Goal: Transaction & Acquisition: Purchase product/service

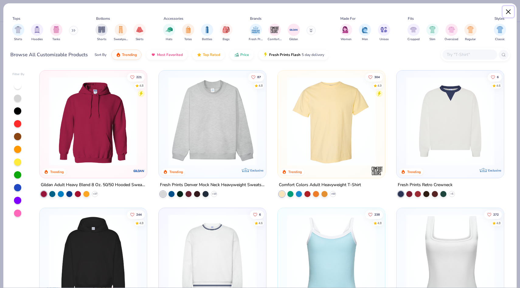
click at [508, 12] on button "Close" at bounding box center [509, 12] width 12 height 12
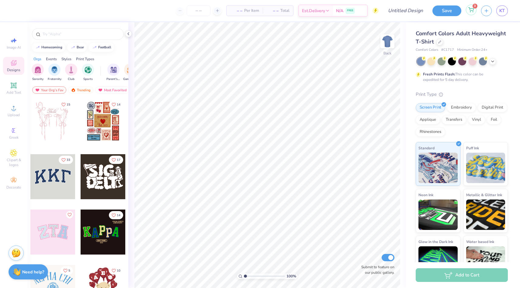
click at [475, 9] on div "3" at bounding box center [471, 10] width 11 height 11
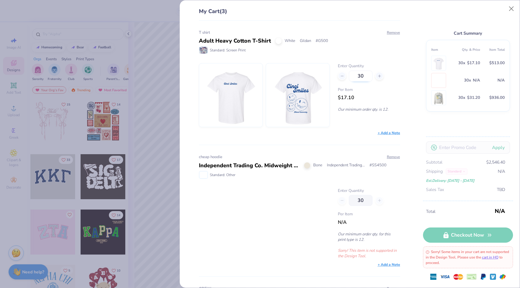
click at [362, 78] on input "30" at bounding box center [361, 76] width 24 height 11
click at [362, 79] on input "30" at bounding box center [361, 76] width 24 height 11
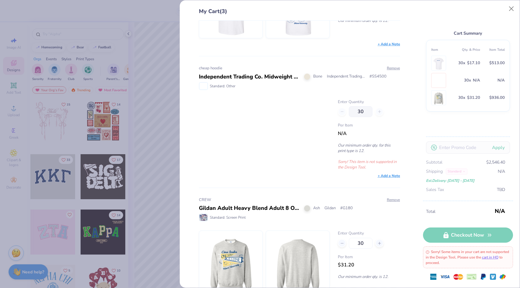
scroll to position [110, 0]
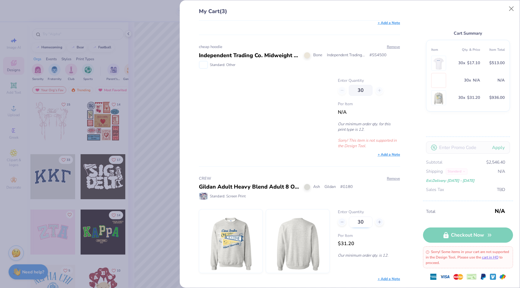
click at [357, 223] on input "30" at bounding box center [361, 222] width 24 height 11
type input "12"
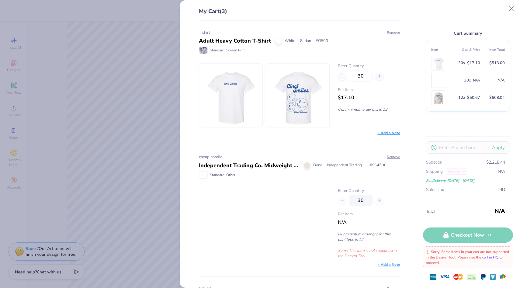
click at [126, 70] on div "My Cart (3) T shirt Adult Heavy Cotton T-Shirt White Gildan # G500 Standard: Sc…" at bounding box center [260, 144] width 520 height 288
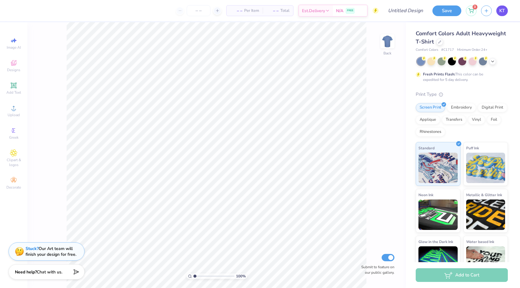
click at [501, 13] on span "KT" at bounding box center [502, 10] width 5 height 7
click at [478, 8] on div "Save 3 KT" at bounding box center [477, 10] width 88 height 21
click at [473, 9] on icon at bounding box center [471, 9] width 5 height 5
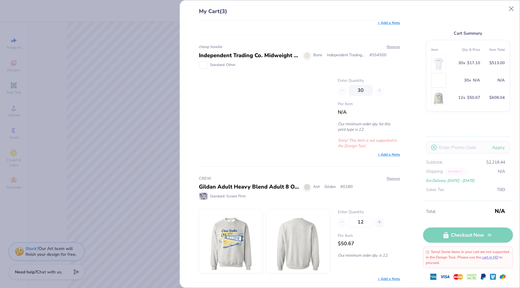
click at [131, 168] on div "My Cart (3) T shirt Adult Heavy Cotton T-Shirt White Gildan # G500 Standard: Sc…" at bounding box center [260, 144] width 520 height 288
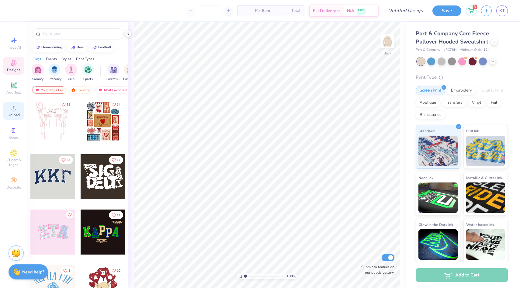
click at [12, 119] on div "Upload" at bounding box center [13, 111] width 21 height 18
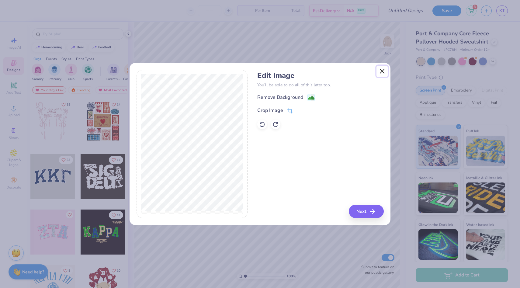
click at [385, 70] on button "Close" at bounding box center [383, 72] width 12 height 12
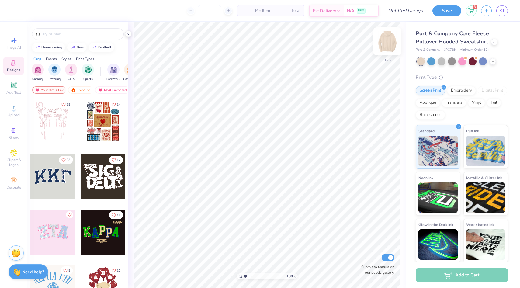
click at [387, 47] on img at bounding box center [387, 41] width 24 height 24
click at [13, 110] on icon at bounding box center [14, 108] width 4 height 4
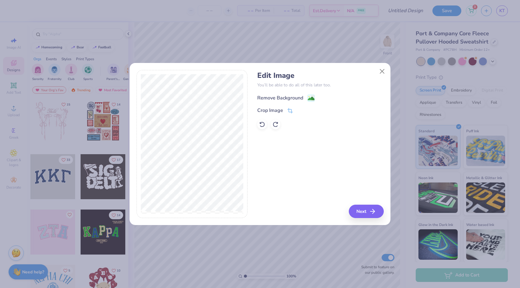
click at [299, 96] on div "Remove Background" at bounding box center [280, 97] width 46 height 7
click at [362, 210] on button "Next" at bounding box center [366, 211] width 35 height 13
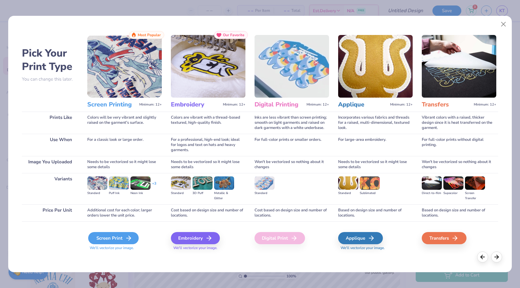
click at [124, 239] on div "Screen Print" at bounding box center [113, 238] width 51 height 12
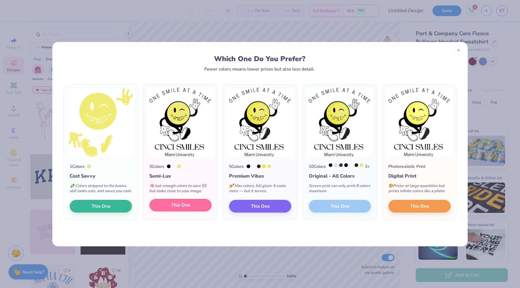
click at [185, 209] on span "This One" at bounding box center [180, 205] width 19 height 7
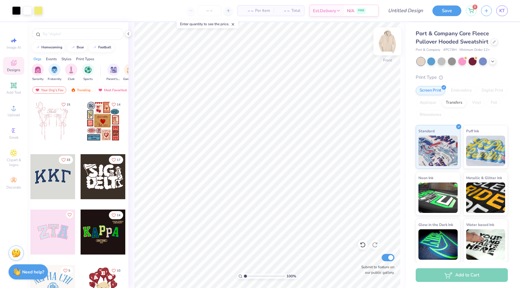
click at [386, 38] on img at bounding box center [387, 41] width 24 height 24
click at [384, 40] on img at bounding box center [387, 41] width 24 height 24
type input "13.12"
type input "14.57"
type input "9.45"
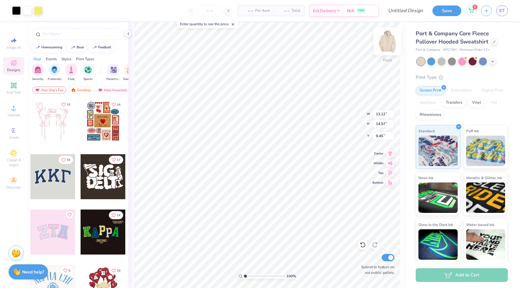
type input "13.74"
type input "15.26"
type input "8.71"
click at [394, 42] on div at bounding box center [388, 41] width 28 height 28
click at [14, 117] on span "Upload" at bounding box center [14, 115] width 12 height 5
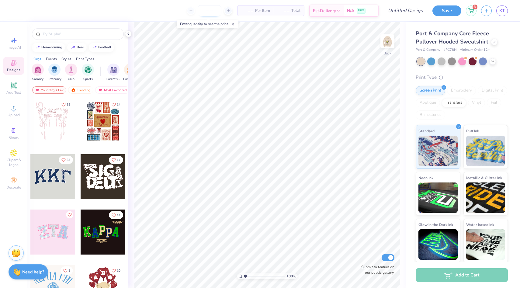
click at [212, 6] on input "number" at bounding box center [210, 10] width 24 height 11
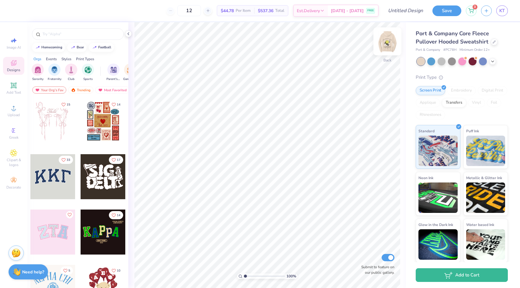
type input "12"
click at [386, 46] on img at bounding box center [387, 41] width 24 height 24
click at [492, 64] on div at bounding box center [462, 62] width 91 height 8
click at [491, 60] on icon at bounding box center [493, 60] width 5 height 5
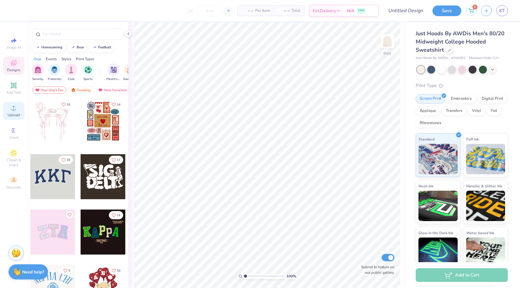
click at [12, 115] on span "Upload" at bounding box center [14, 115] width 12 height 5
click at [386, 42] on img at bounding box center [387, 41] width 24 height 24
click at [503, 11] on span "KT" at bounding box center [502, 10] width 5 height 7
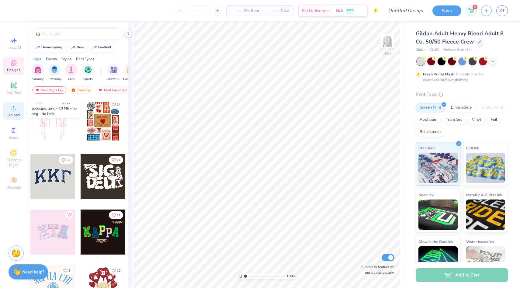
click at [14, 110] on circle at bounding box center [13, 109] width 3 height 3
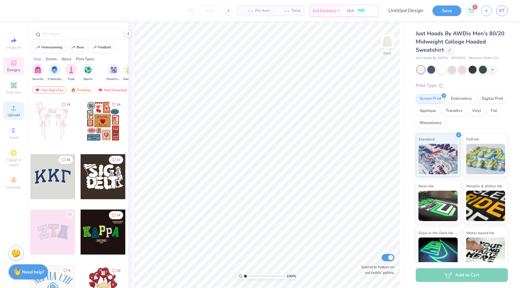
click at [15, 110] on icon at bounding box center [13, 107] width 7 height 7
click at [391, 47] on img at bounding box center [387, 41] width 24 height 24
click at [11, 115] on span "Upload" at bounding box center [14, 115] width 12 height 5
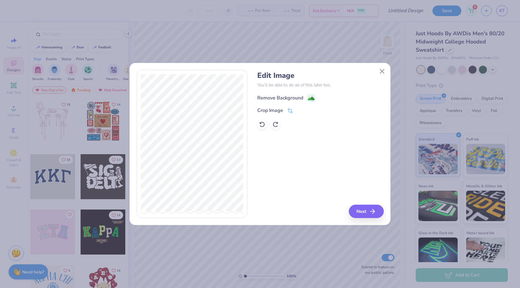
click at [287, 99] on div "Remove Background" at bounding box center [280, 97] width 46 height 7
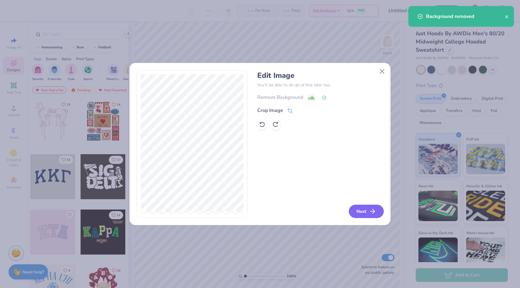
click at [370, 208] on button "Next" at bounding box center [366, 211] width 35 height 13
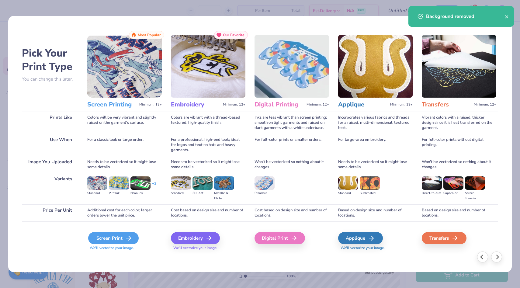
click at [127, 236] on icon at bounding box center [128, 238] width 7 height 7
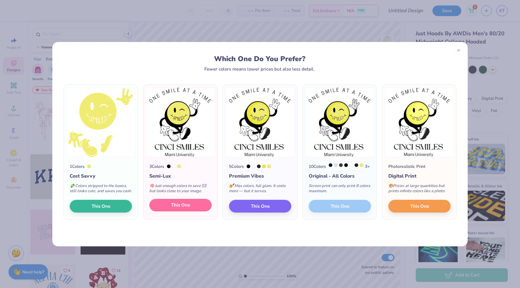
click at [188, 209] on span "This One" at bounding box center [180, 205] width 19 height 7
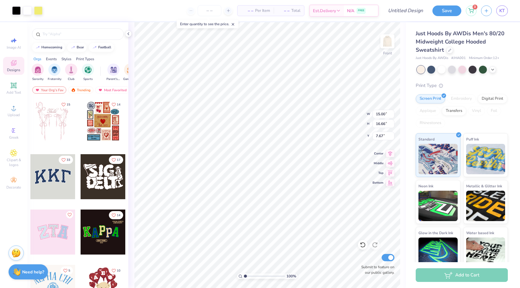
type input "13.97"
type input "15.52"
type input "8.79"
click at [381, 47] on img at bounding box center [387, 41] width 24 height 24
click at [13, 110] on icon at bounding box center [14, 108] width 4 height 4
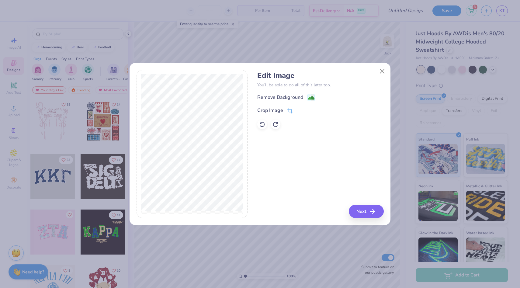
click at [304, 94] on div "Remove Background" at bounding box center [320, 98] width 126 height 8
click at [306, 97] on div "Remove Background" at bounding box center [286, 98] width 58 height 8
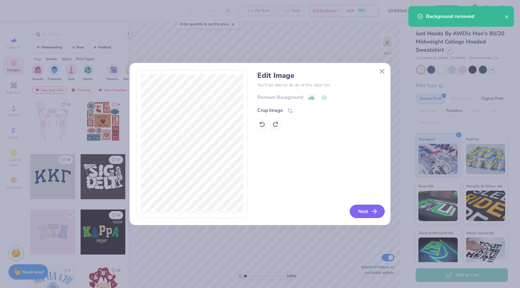
click at [373, 215] on icon "button" at bounding box center [374, 211] width 7 height 7
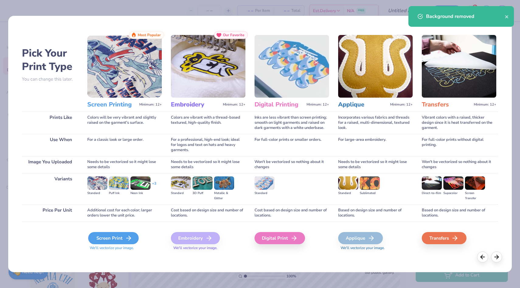
click at [116, 238] on div "Screen Print" at bounding box center [113, 238] width 51 height 12
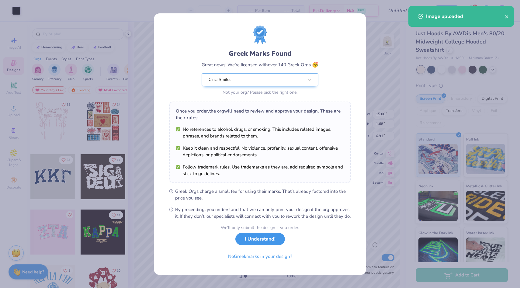
click at [271, 246] on button "I Understand!" at bounding box center [261, 239] width 50 height 12
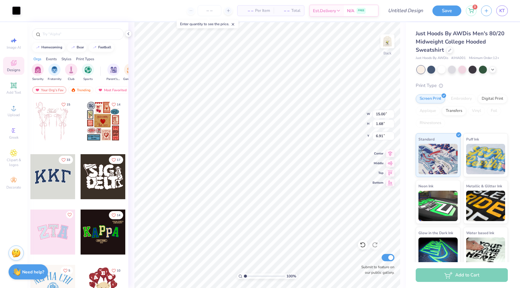
type input "10.43"
type input "1.17"
type input "3.00"
click at [208, 10] on input "number" at bounding box center [210, 10] width 24 height 11
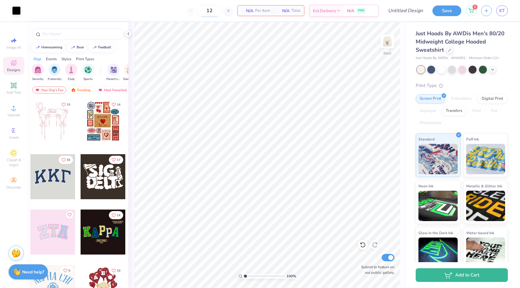
click at [214, 12] on input "12" at bounding box center [210, 10] width 24 height 11
type input "12"
